Goal: Task Accomplishment & Management: Manage account settings

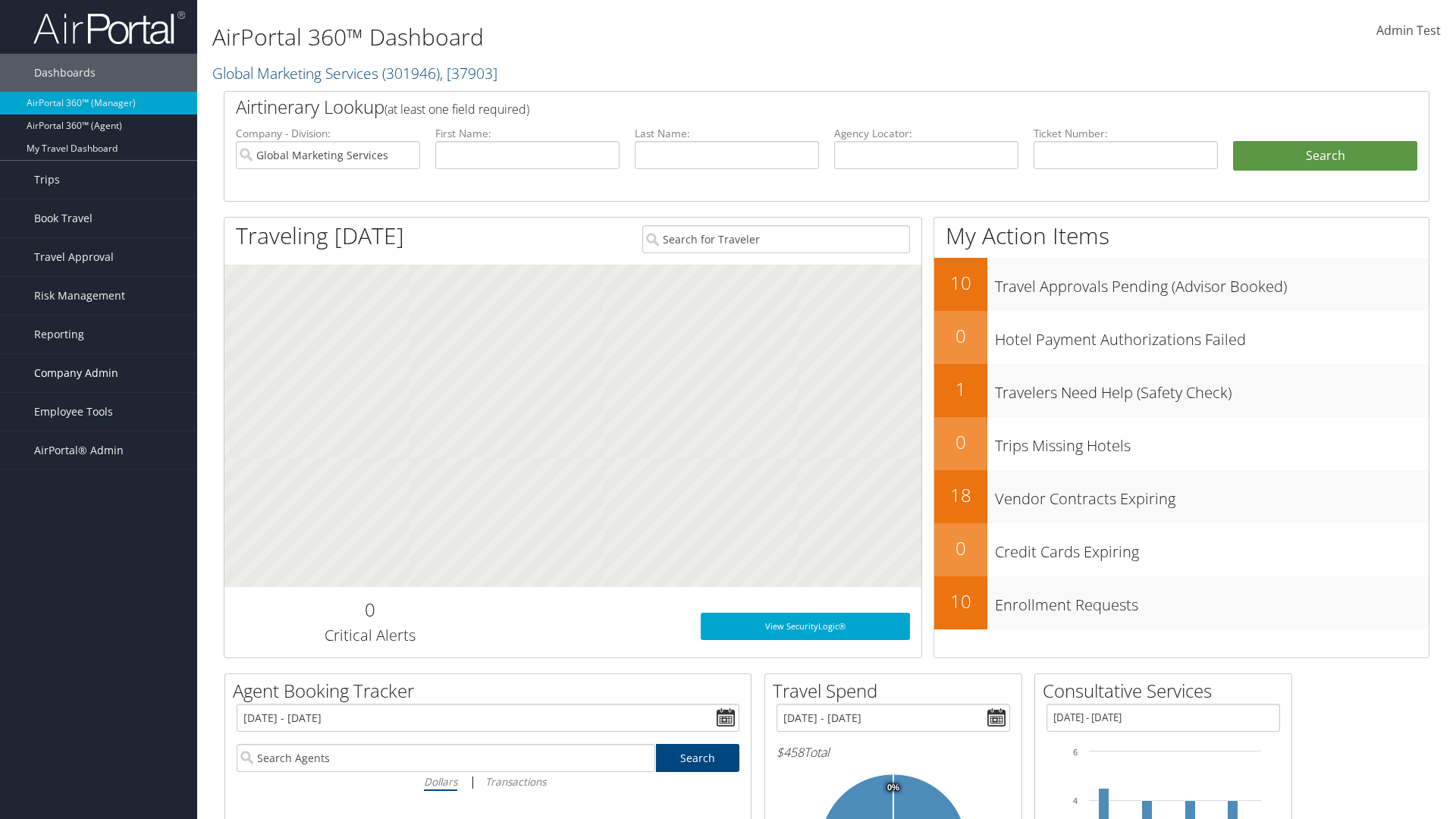
click at [99, 373] on span "Company Admin" at bounding box center [76, 373] width 84 height 38
click at [0, 0] on link "Airtinerary® Settings" at bounding box center [0, 0] width 0 height 0
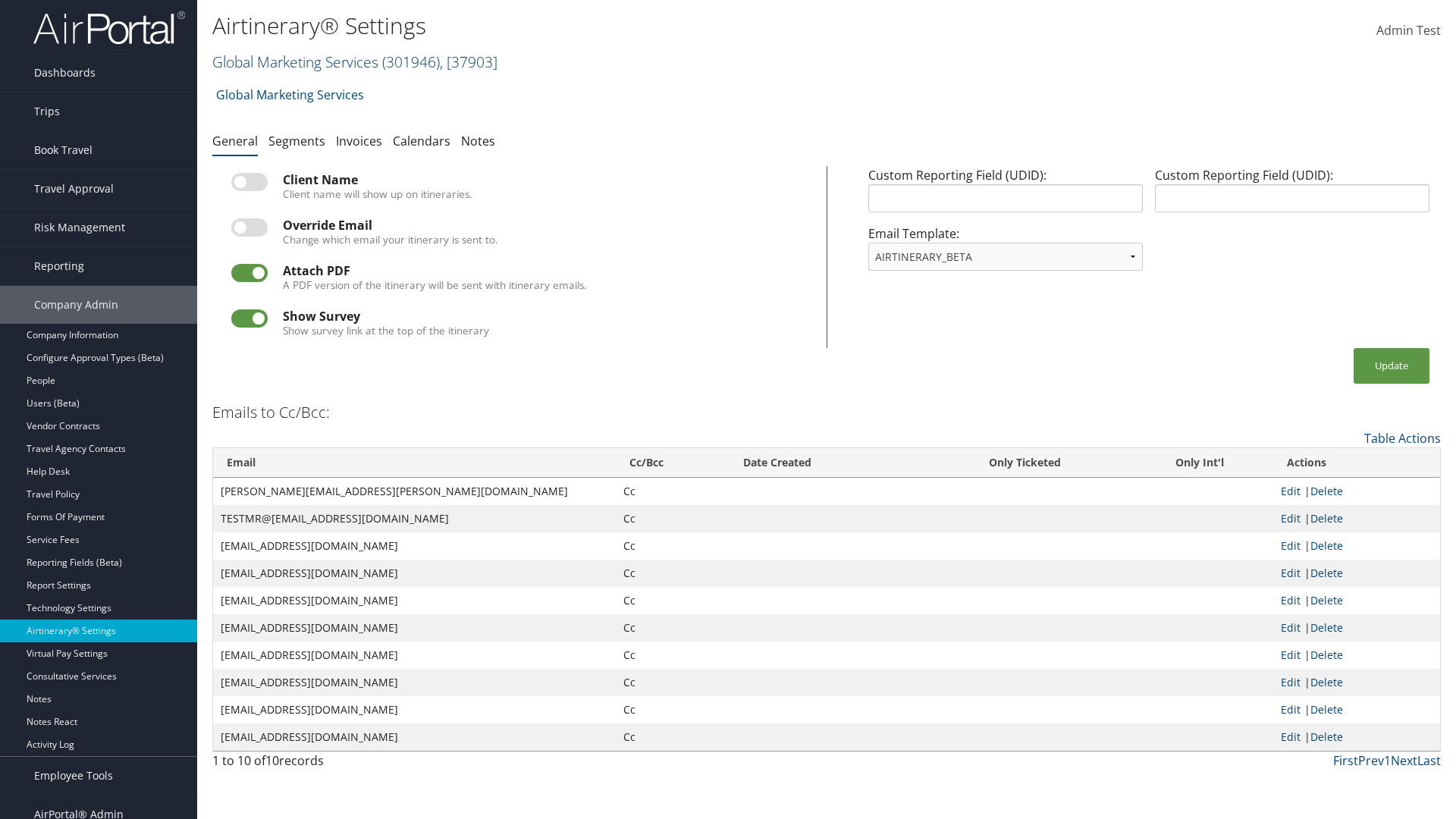
click at [293, 61] on link "Global Marketing Services ( 301946 ) , [ 37903 ]" at bounding box center [354, 61] width 285 height 20
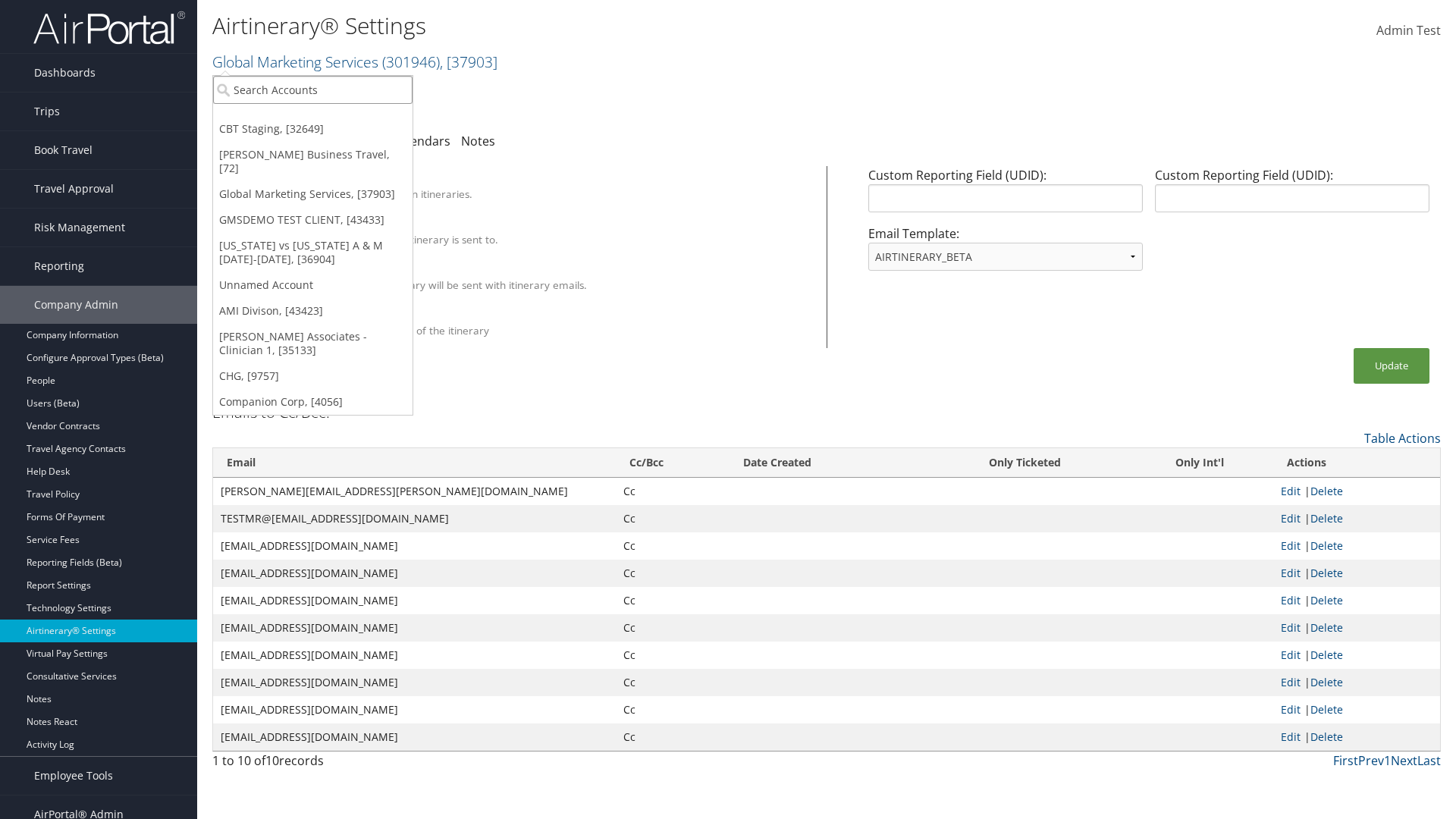
click at [312, 90] on input "search" at bounding box center [312, 90] width 199 height 28
type input "[PERSON_NAME] Business Travel"
click at [333, 117] on div "[PERSON_NAME] Business Travel (C10001), [72]" at bounding box center [334, 117] width 259 height 13
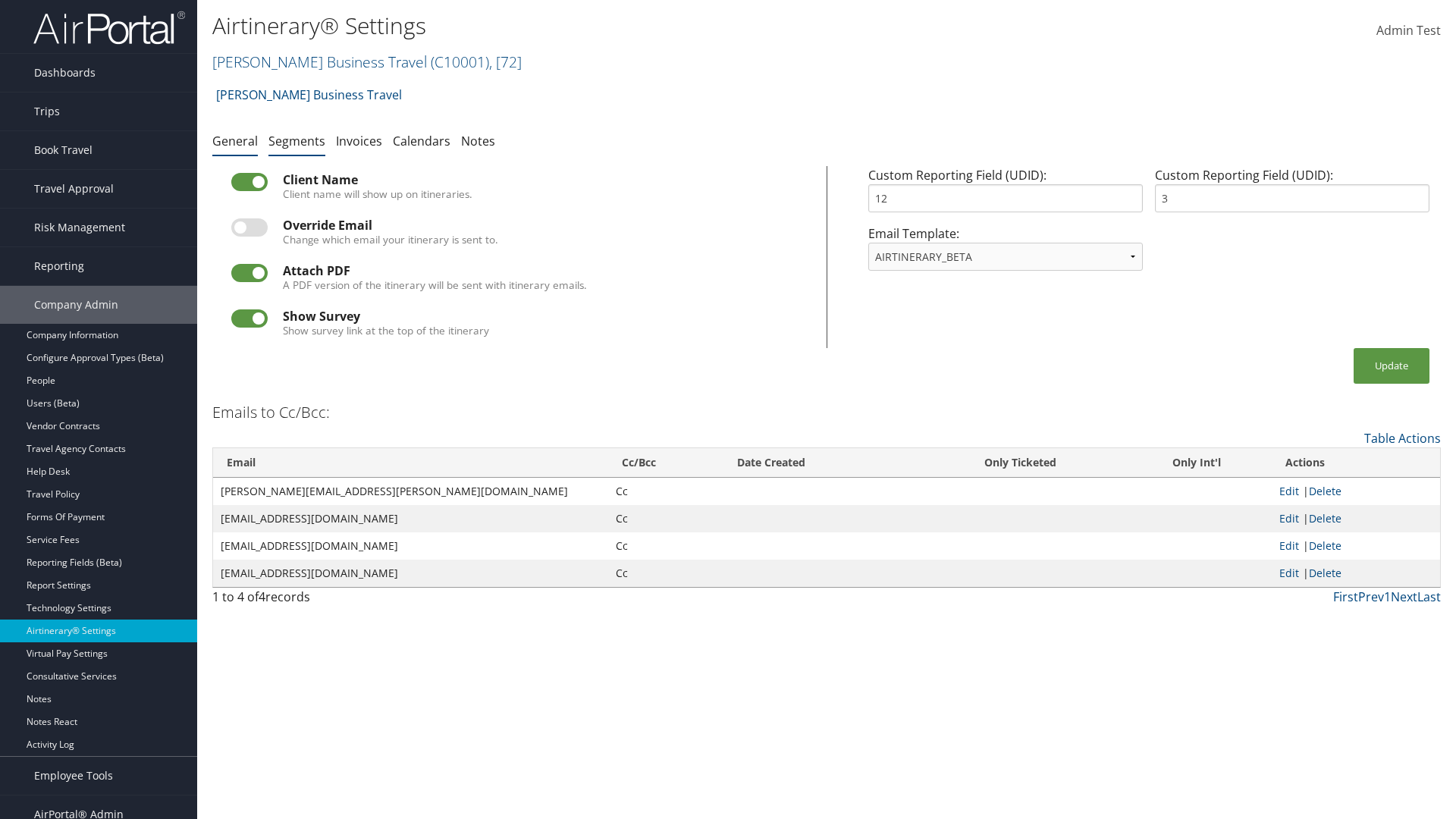
click at [296, 140] on link "Segments" at bounding box center [297, 141] width 57 height 17
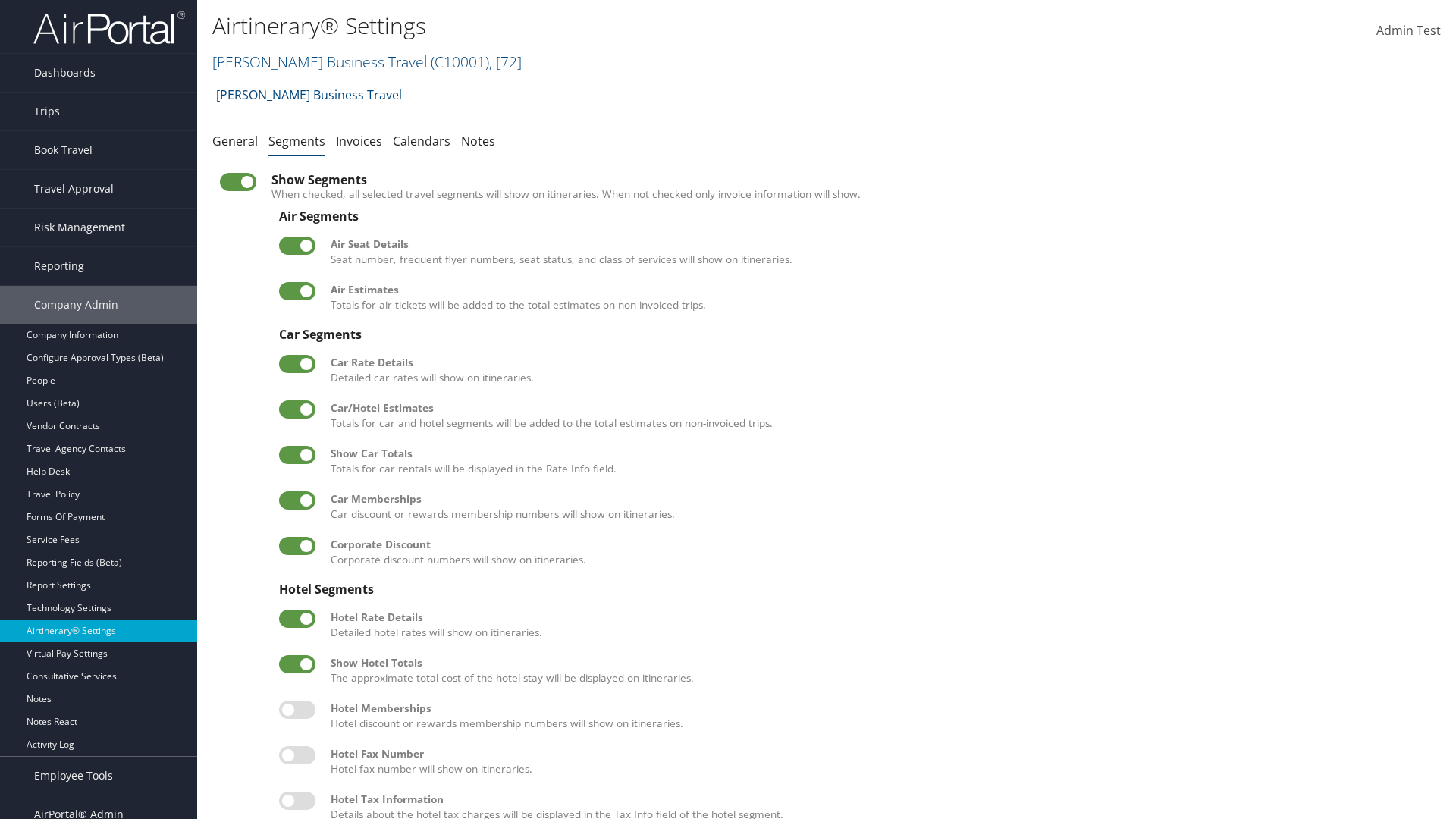
click at [297, 409] on label at bounding box center [297, 409] width 36 height 18
click at [296, 409] on input "checkbox" at bounding box center [291, 412] width 10 height 10
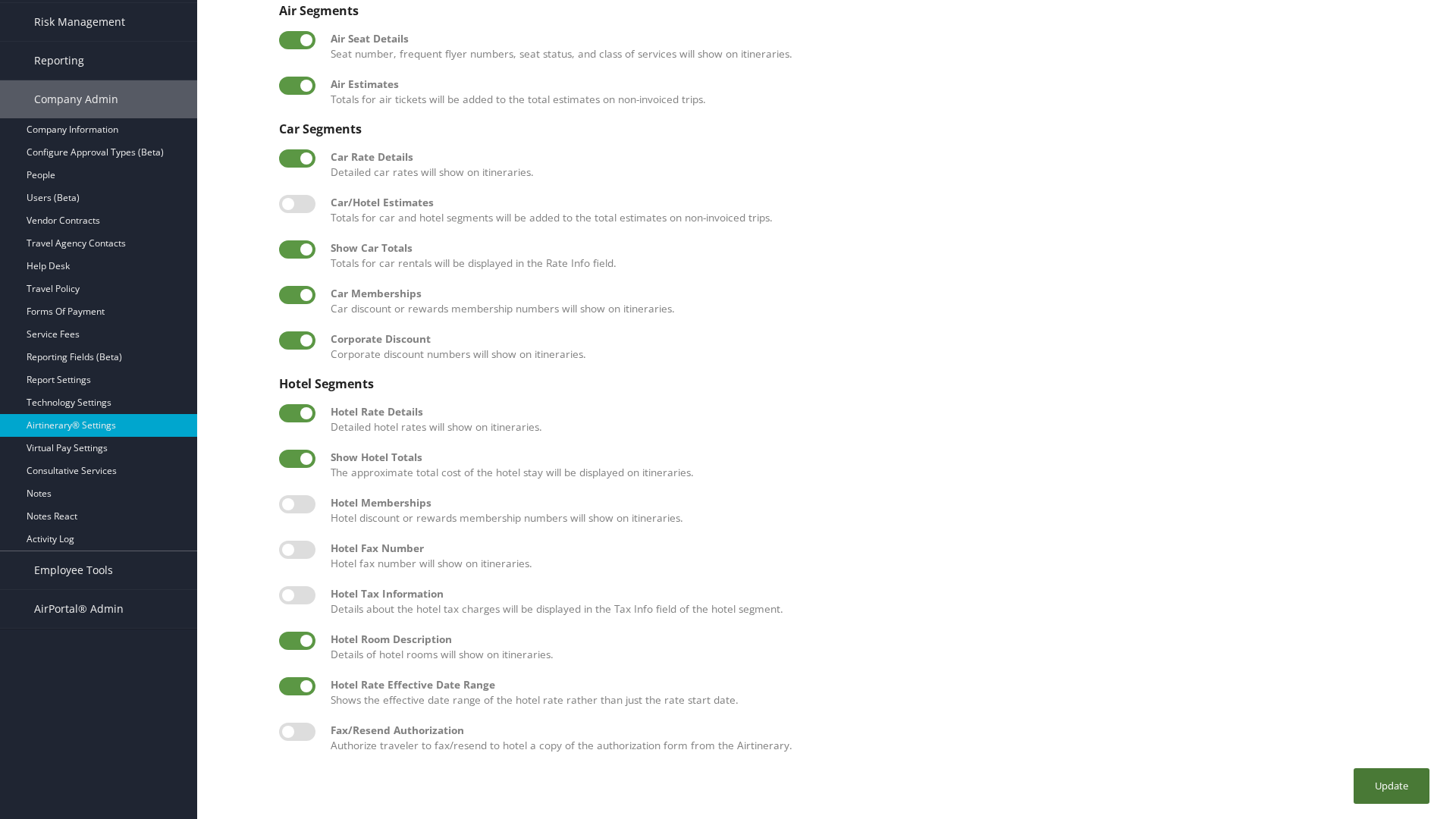
click at [1391, 786] on button "Update" at bounding box center [1391, 786] width 76 height 35
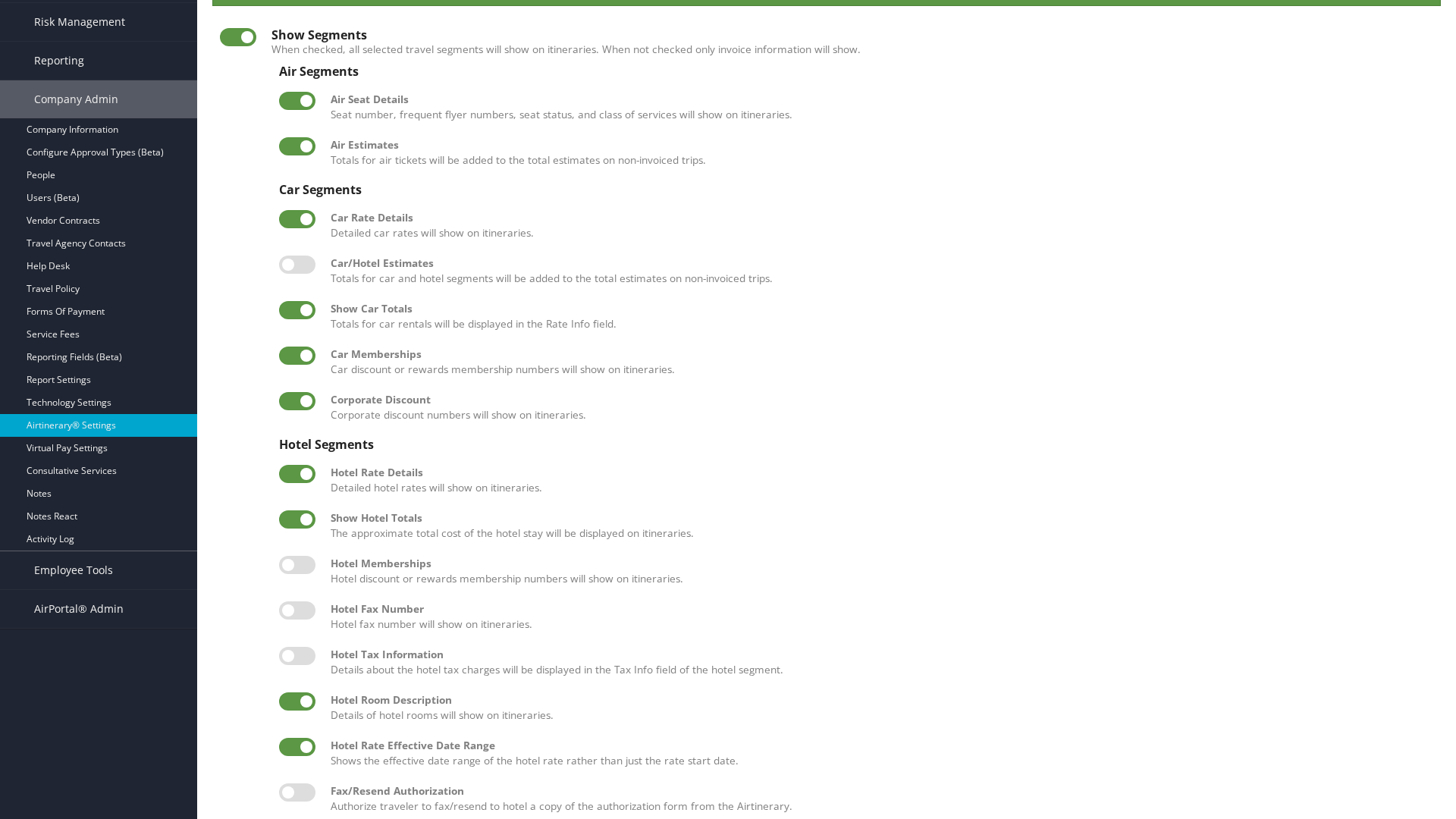
click at [297, 264] on label at bounding box center [297, 264] width 36 height 18
click at [296, 264] on input "checkbox" at bounding box center [291, 268] width 10 height 10
checkbox input "true"
